Goal: Task Accomplishment & Management: Manage account settings

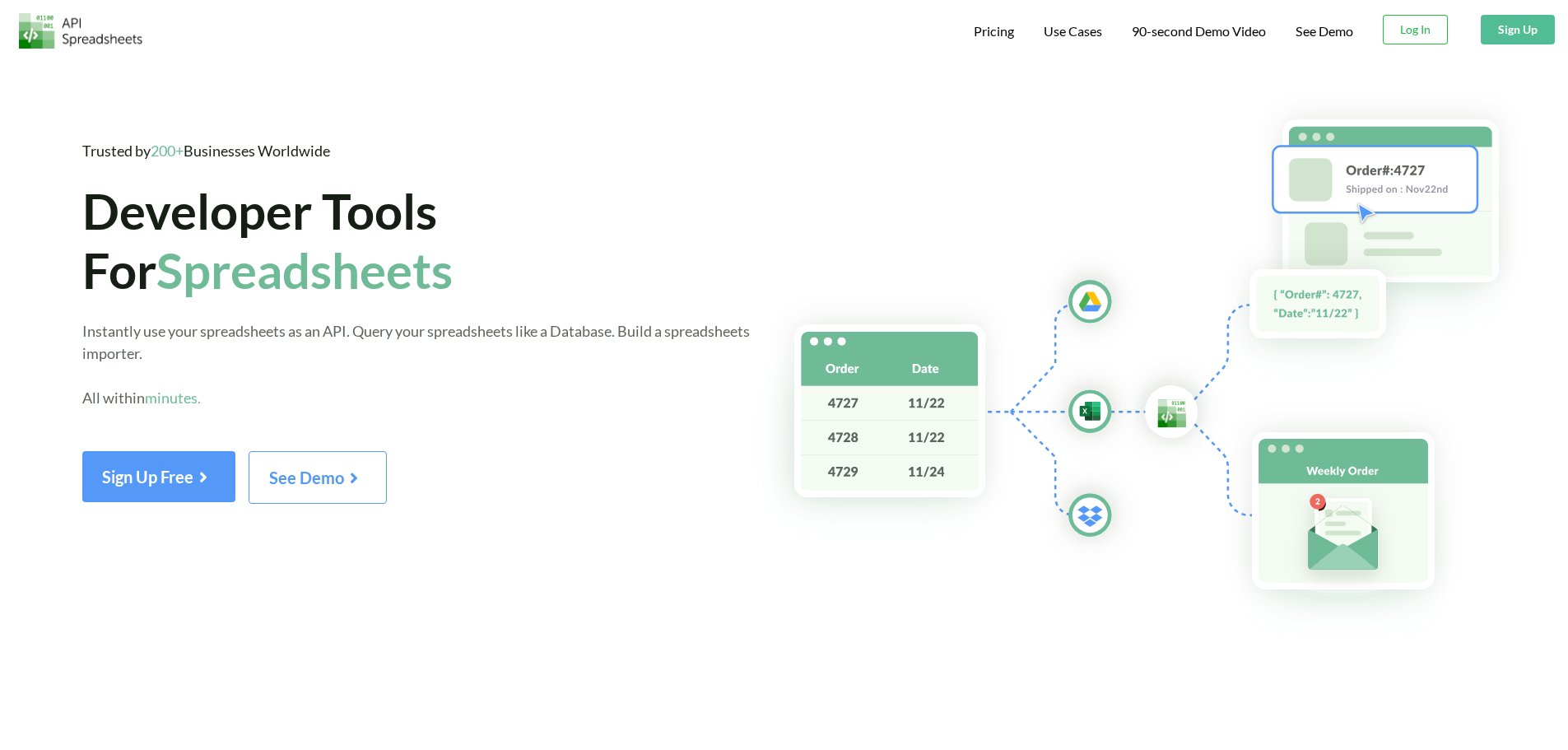
click at [1449, 40] on span "Download hidden Log In" at bounding box center [1417, 29] width 69 height 31
click at [1388, 24] on button "Log In" at bounding box center [1416, 29] width 65 height 30
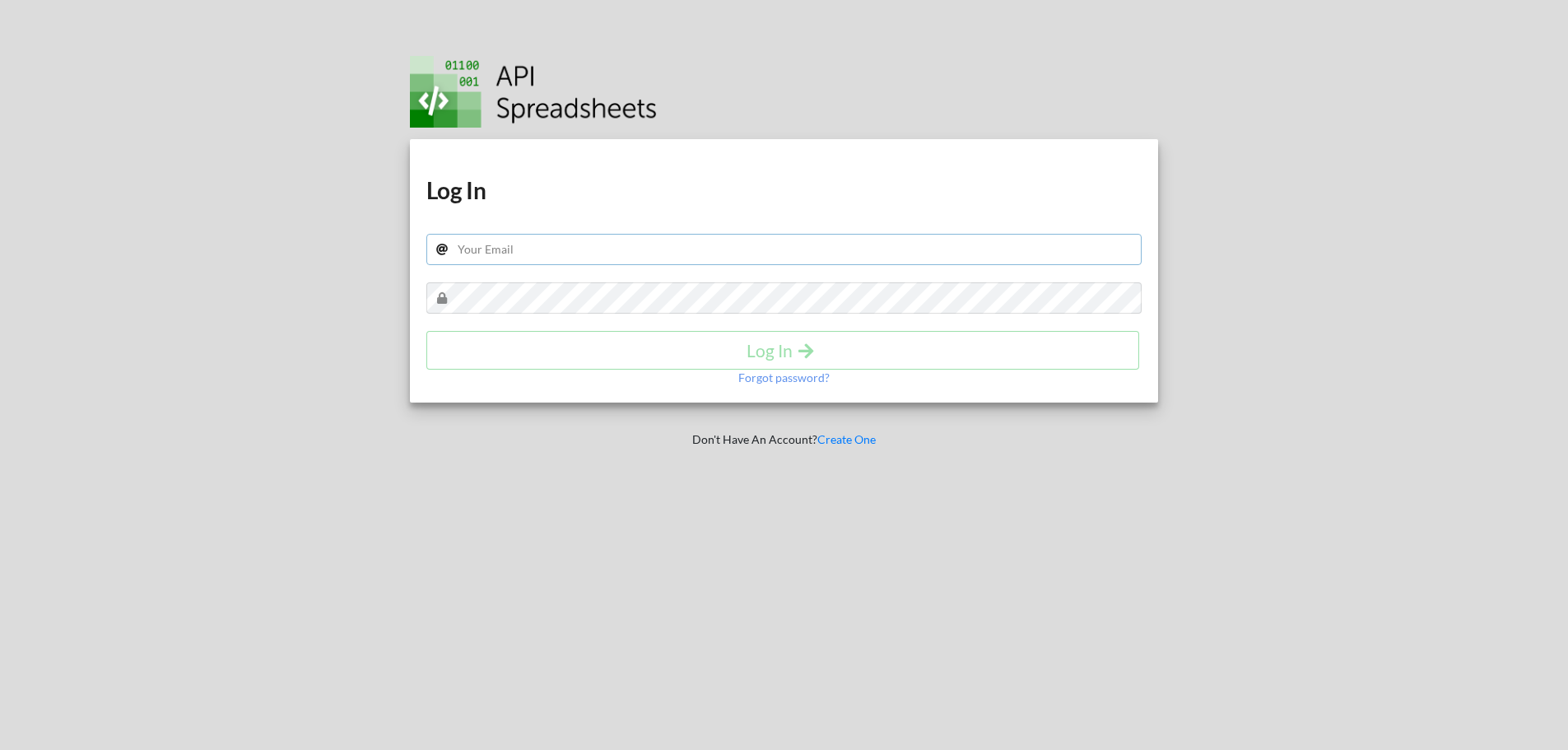
click at [557, 247] on input "text" at bounding box center [784, 249] width 717 height 31
paste input "DevAccounts@adopy.com"
type input "DevAccounts@adopy.com"
click at [762, 345] on h4 "Log In" at bounding box center [783, 350] width 679 height 20
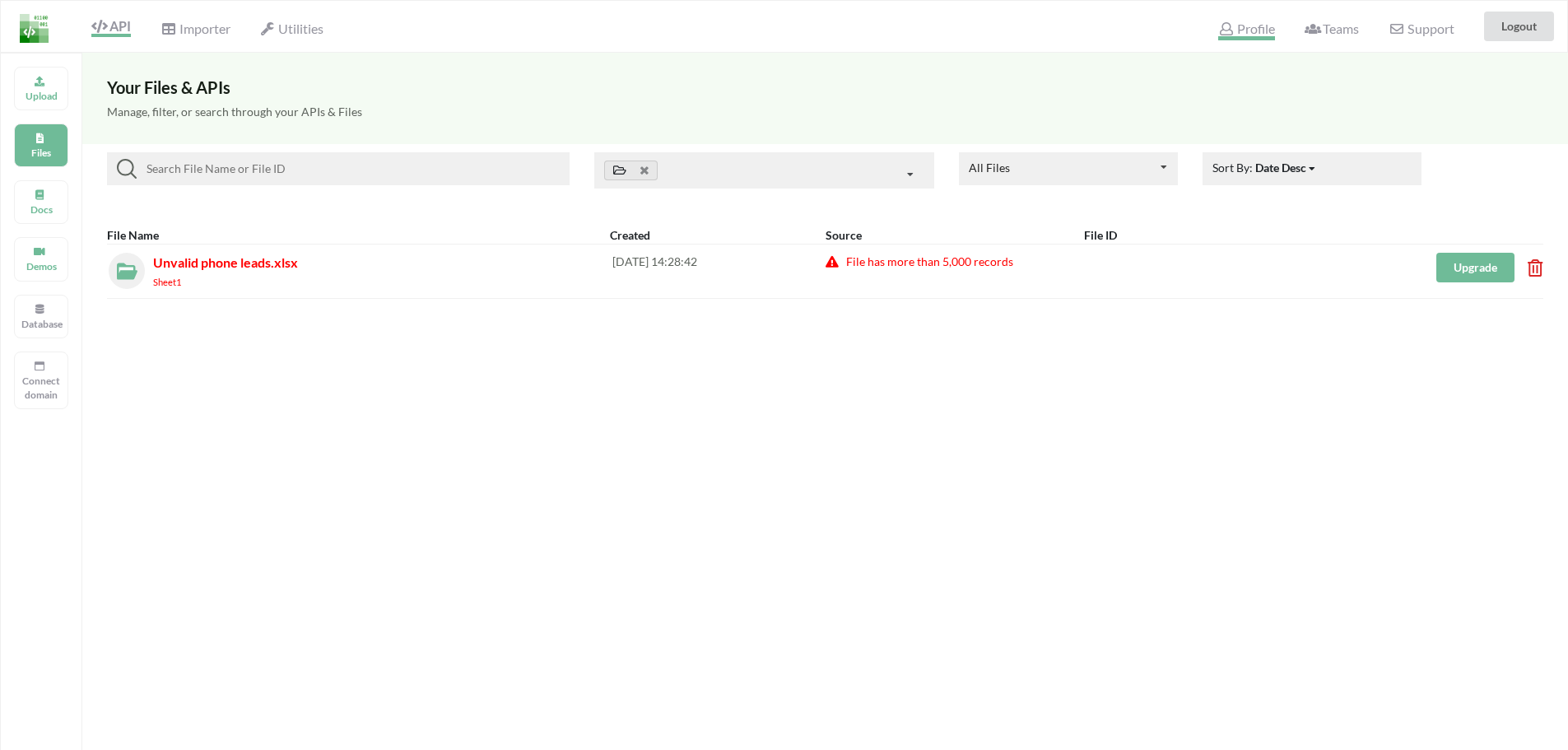
click at [1243, 36] on span "Profile" at bounding box center [1246, 30] width 56 height 19
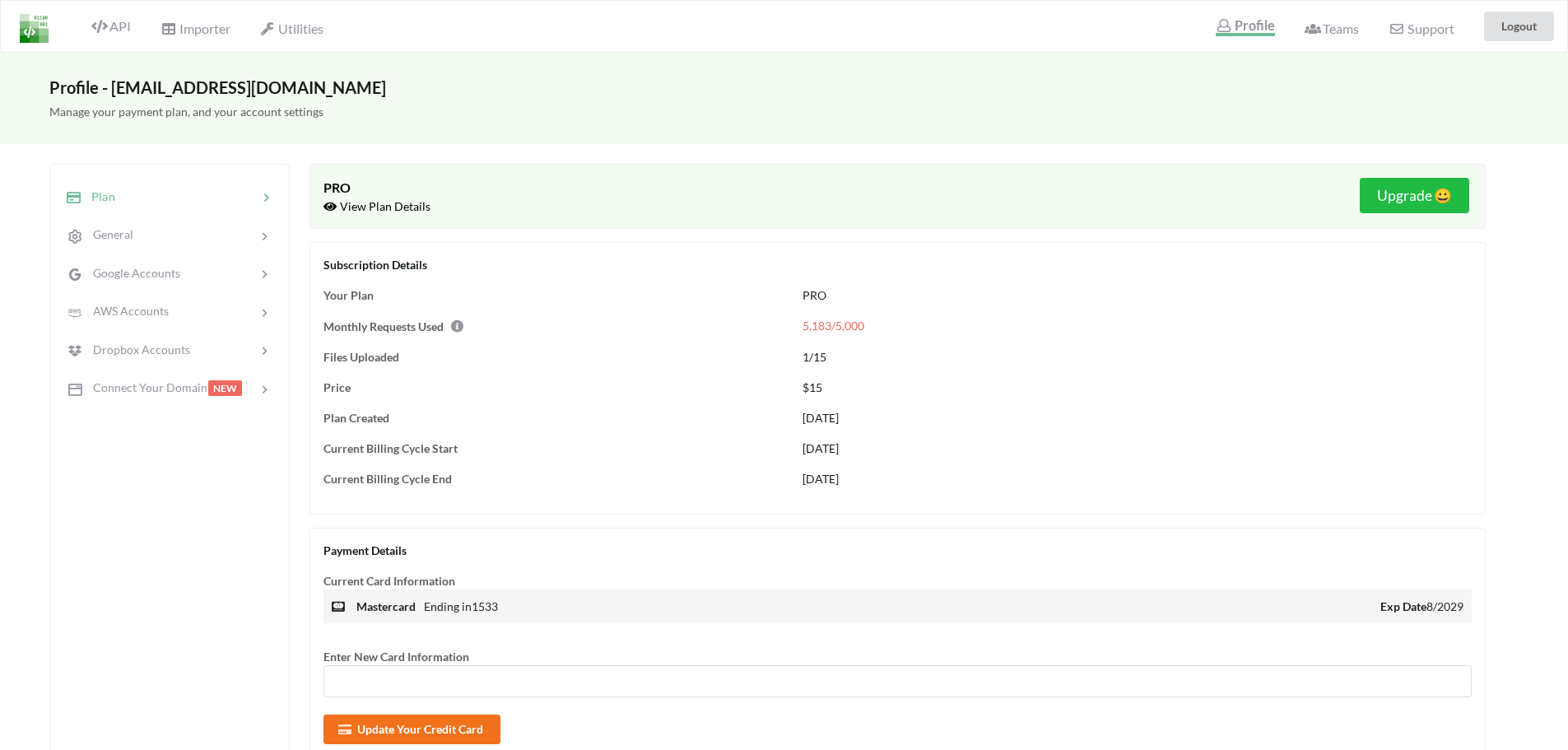
click at [130, 208] on div "Plan" at bounding box center [169, 197] width 217 height 39
click at [130, 222] on div "General" at bounding box center [169, 236] width 217 height 39
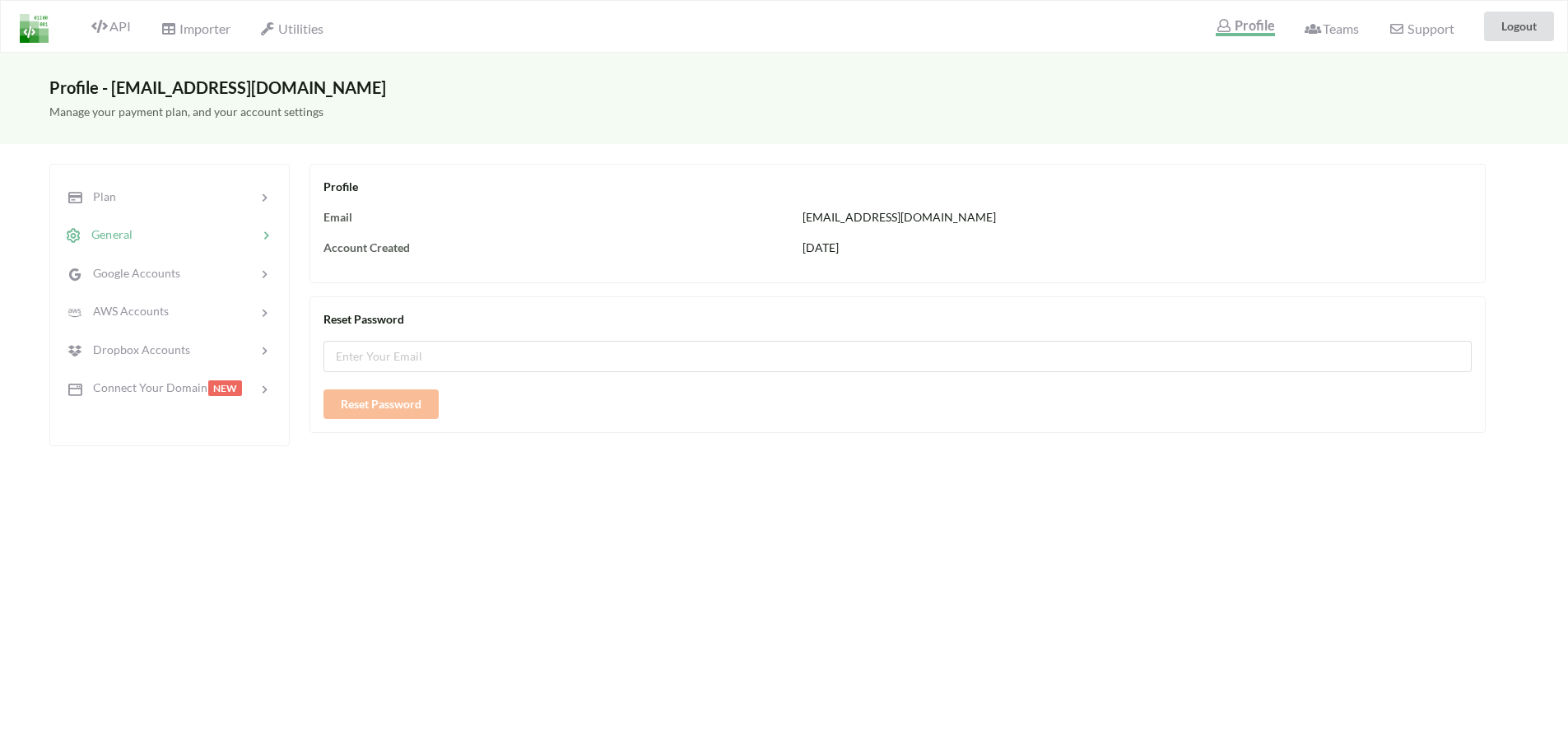
click at [120, 230] on span "General" at bounding box center [107, 234] width 51 height 14
click at [28, 27] on img at bounding box center [34, 29] width 29 height 29
click at [157, 323] on div "AWS Accounts" at bounding box center [169, 312] width 217 height 39
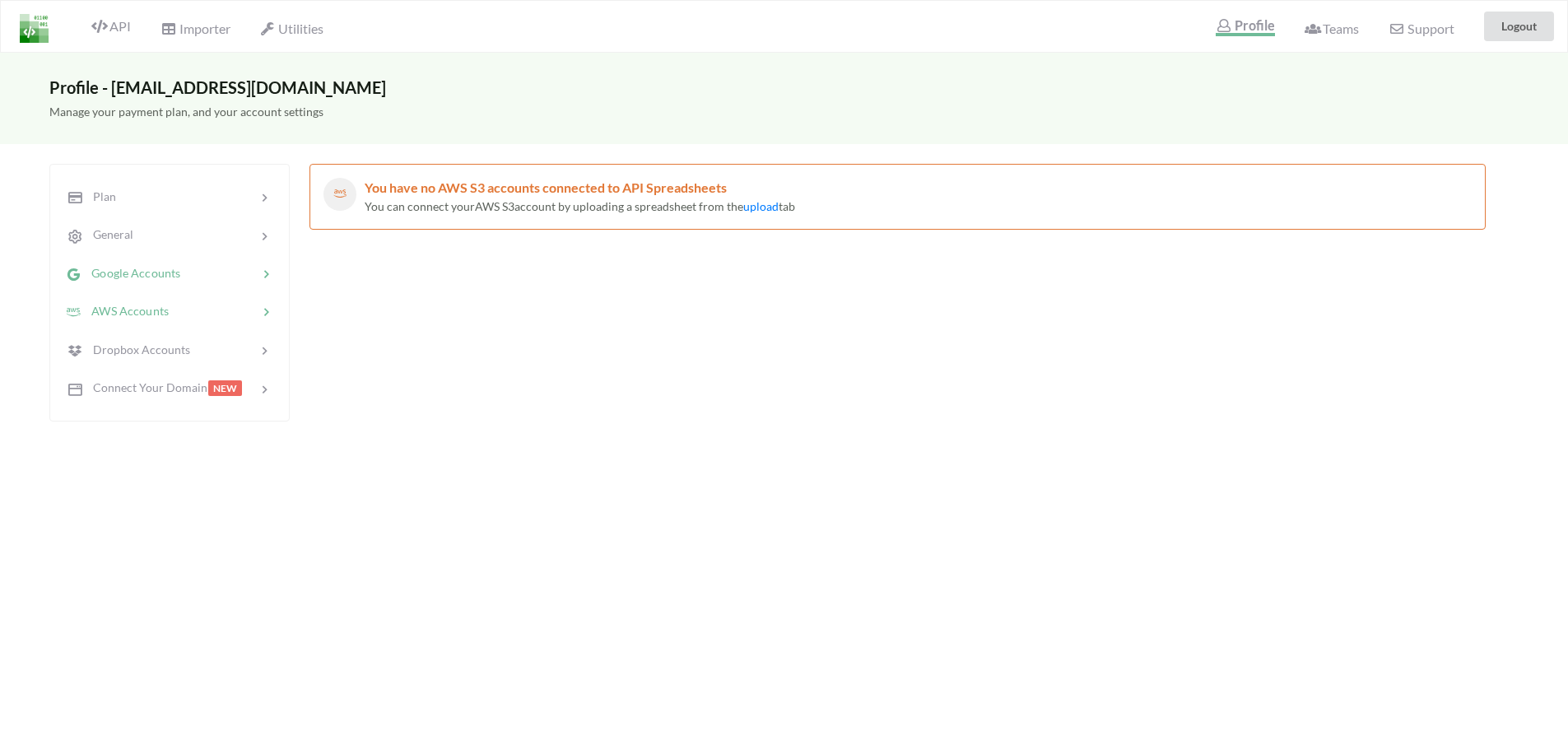
click at [161, 264] on div "Google Accounts" at bounding box center [123, 273] width 116 height 19
click at [159, 241] on div at bounding box center [195, 235] width 125 height 19
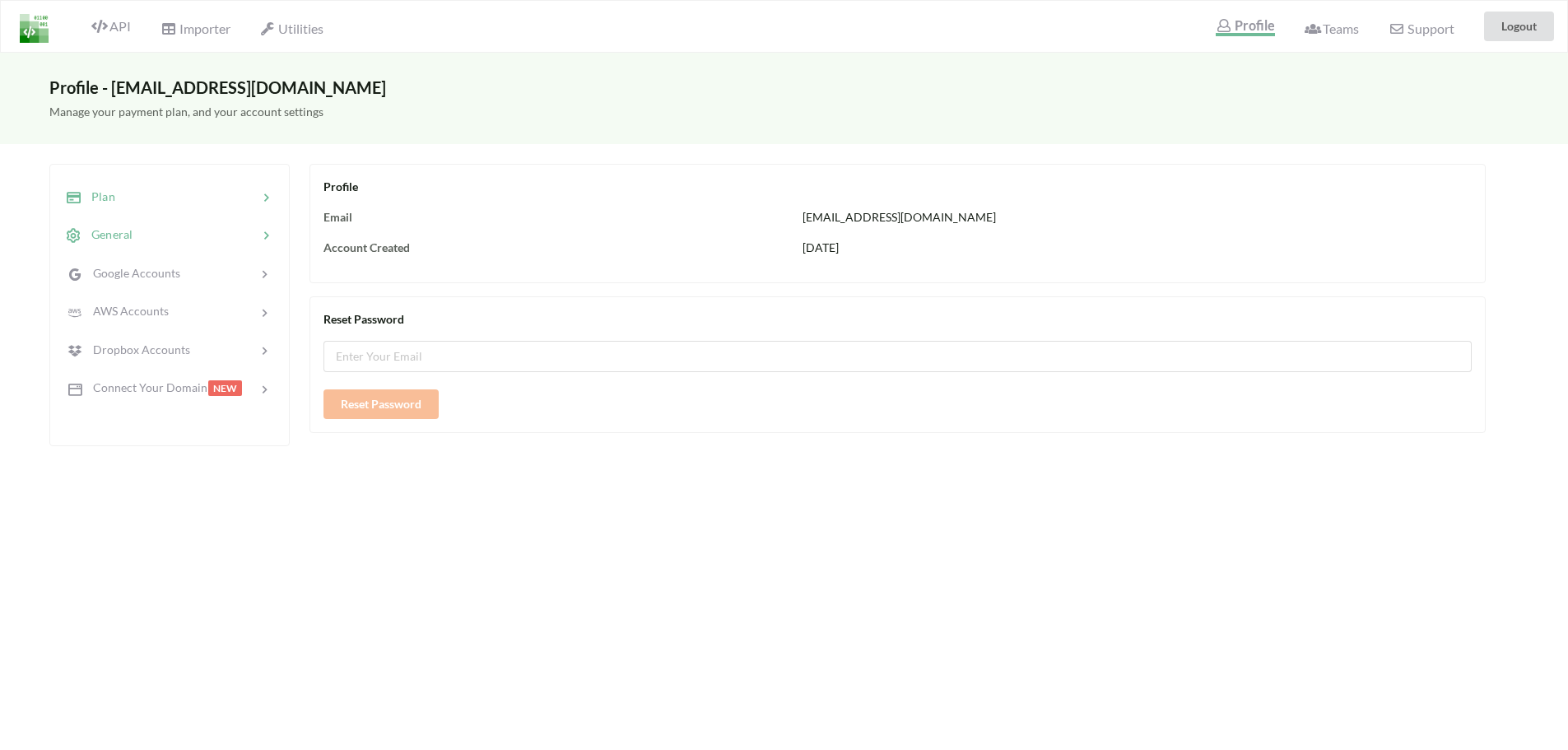
click at [162, 210] on div "Plan" at bounding box center [169, 197] width 217 height 39
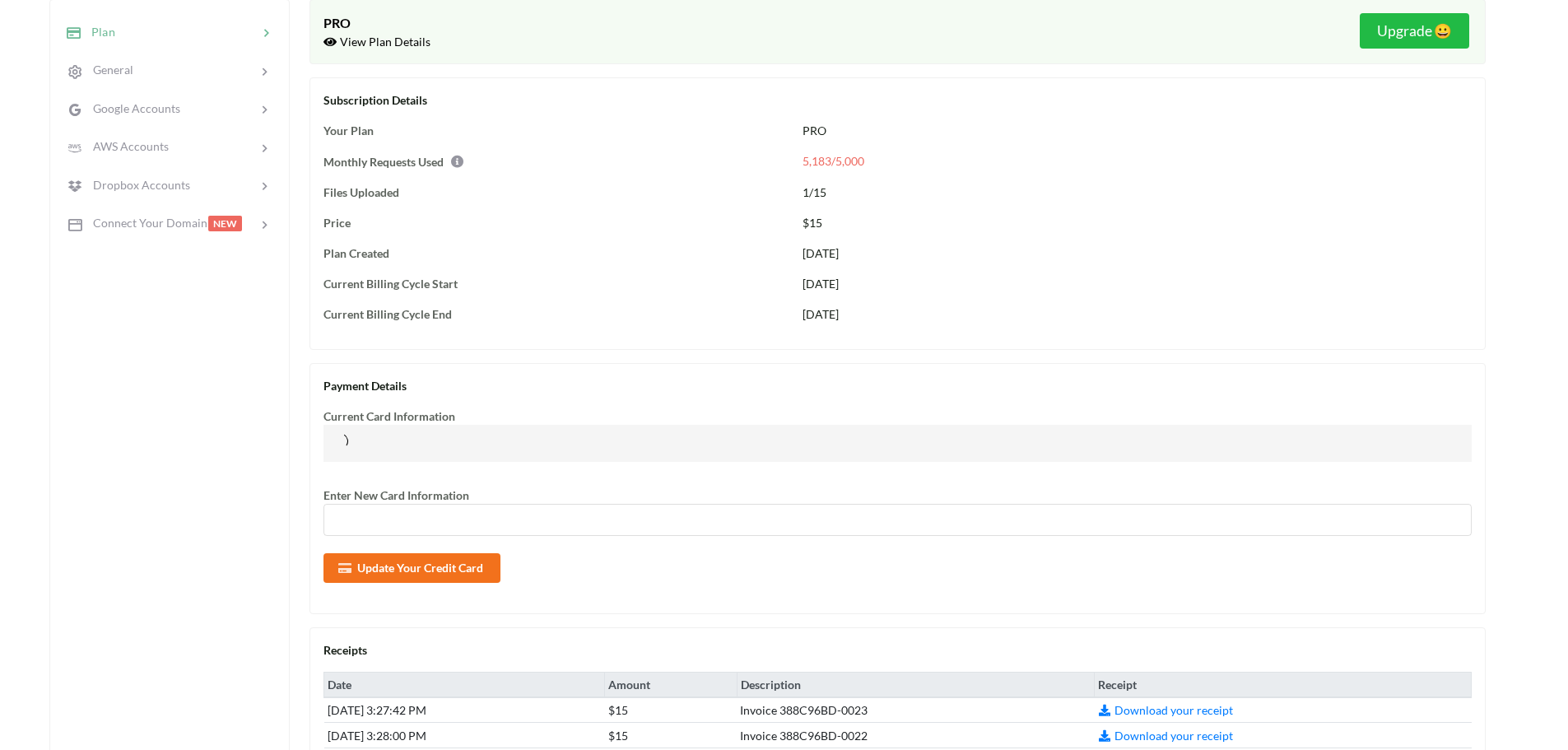
scroll to position [412, 0]
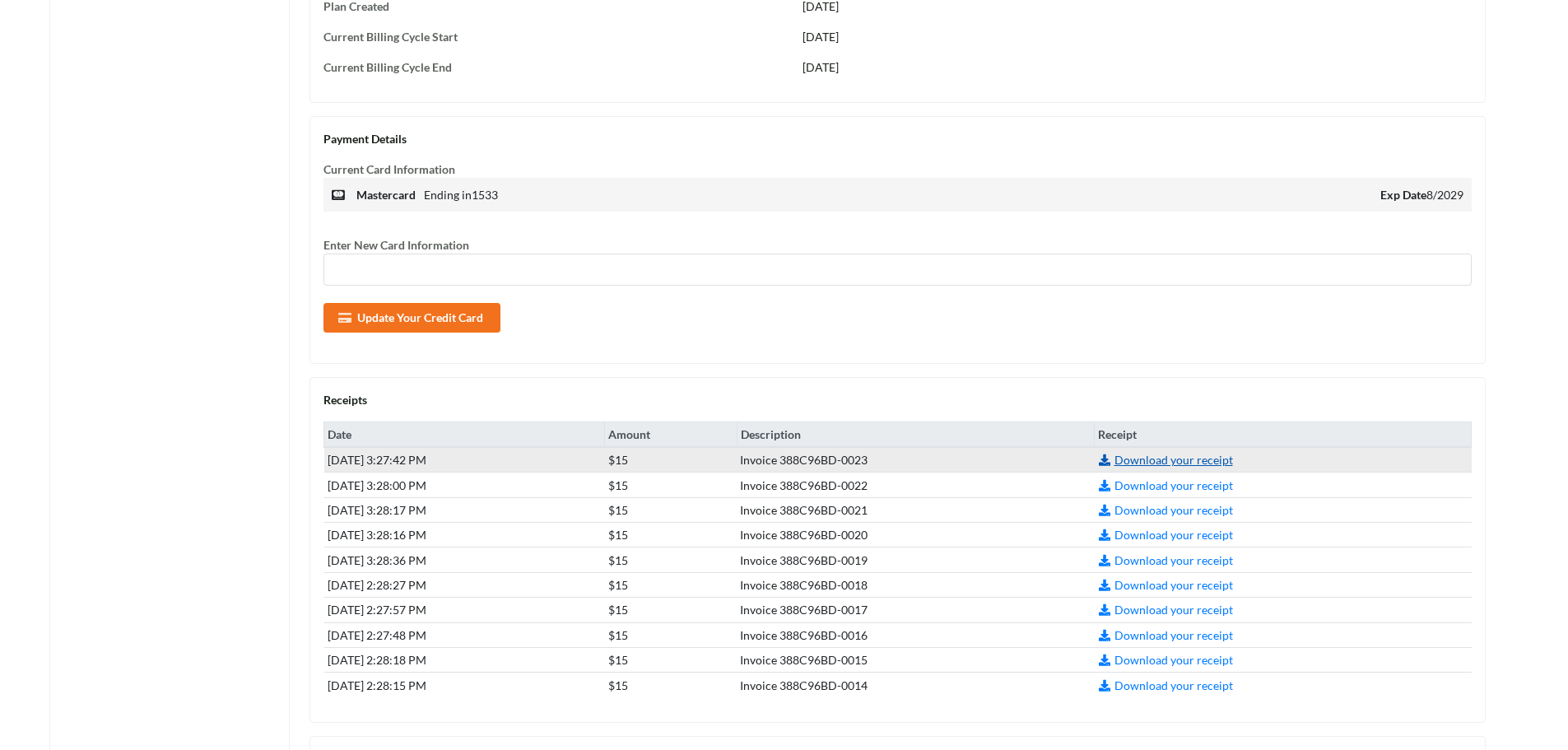
click at [1233, 460] on link "Download your receipt" at bounding box center [1165, 460] width 135 height 14
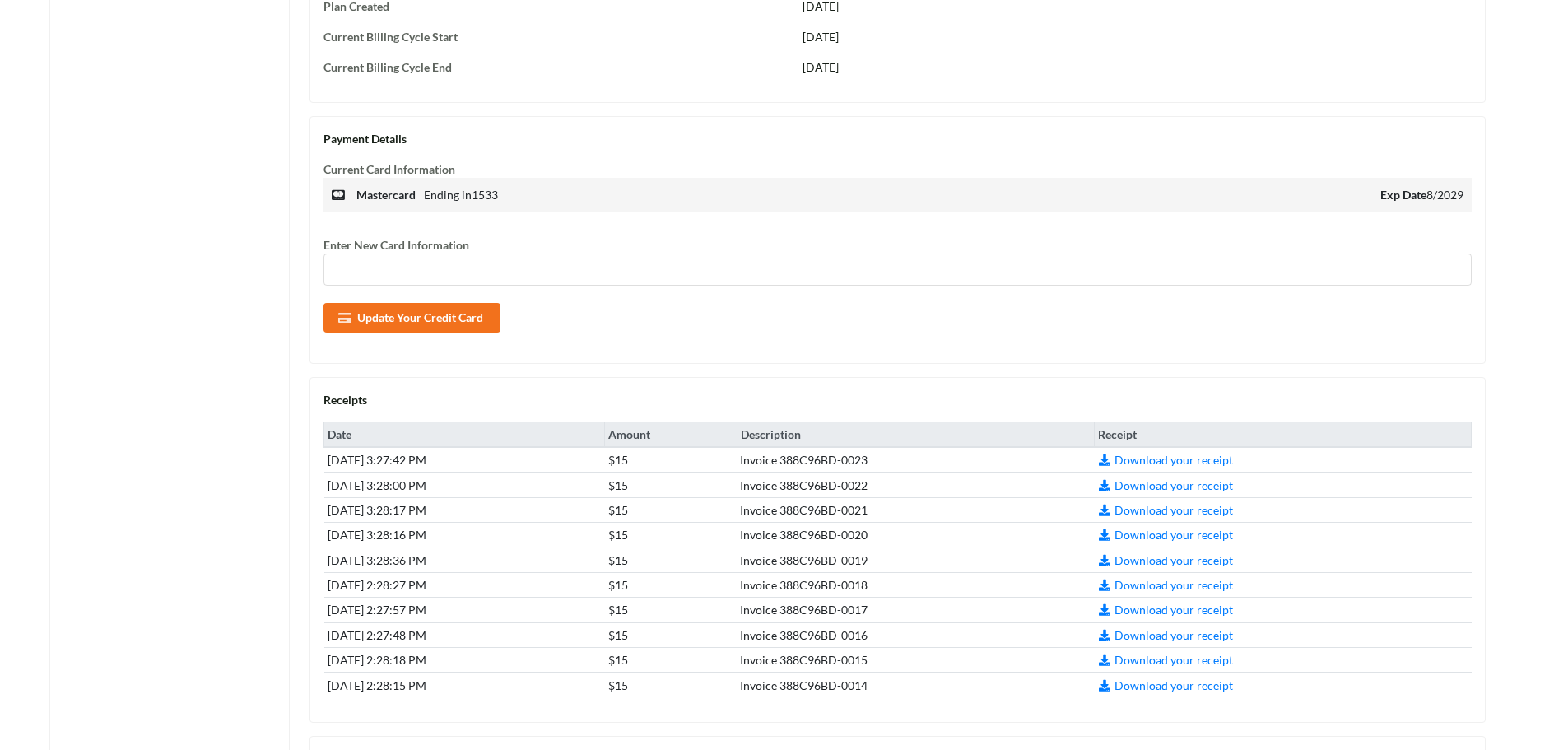
scroll to position [0, 0]
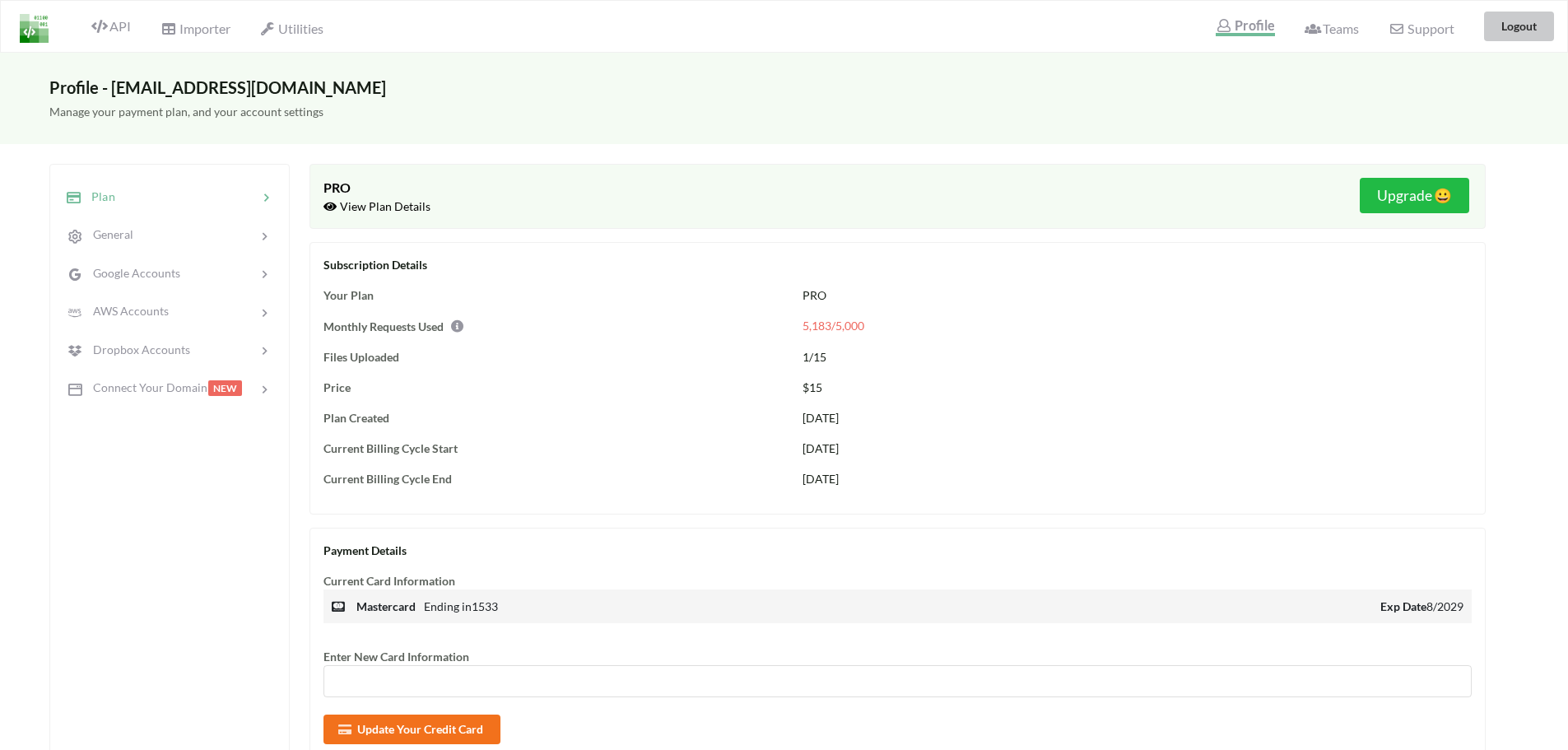
click at [1524, 27] on button "Logout" at bounding box center [1519, 26] width 70 height 30
